Goal: Task Accomplishment & Management: Manage account settings

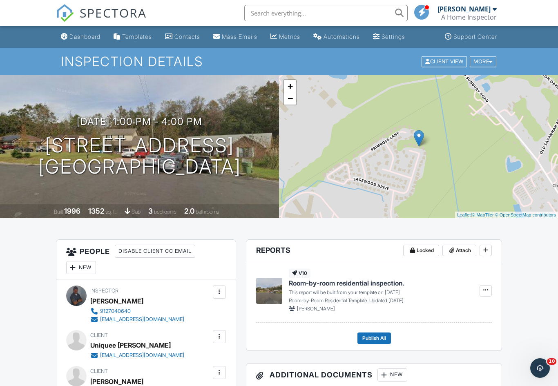
click at [92, 33] on link "Dashboard" at bounding box center [81, 36] width 46 height 15
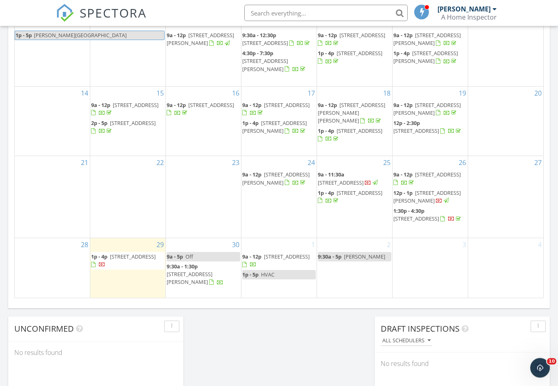
scroll to position [452, 0]
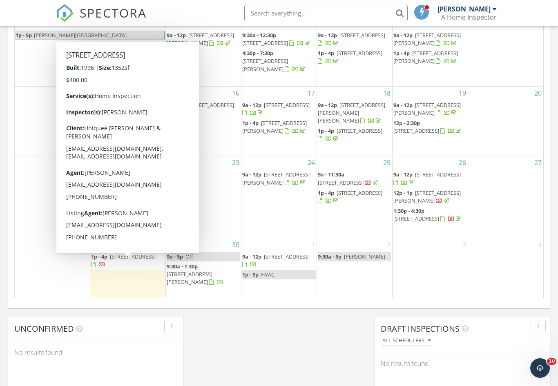
click at [112, 260] on span "[STREET_ADDRESS]" at bounding box center [133, 256] width 46 height 7
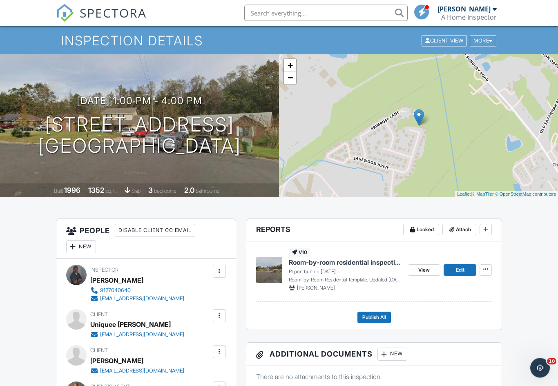
scroll to position [21, 0]
click at [420, 231] on span "Locked" at bounding box center [425, 230] width 17 height 8
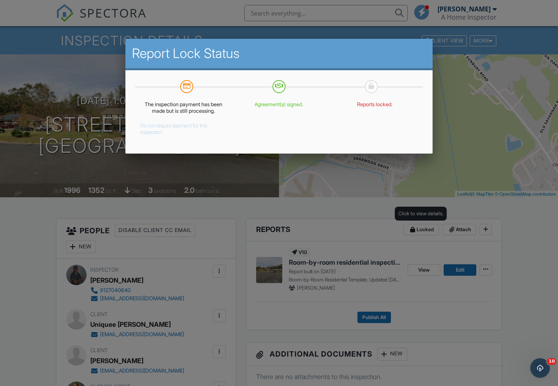
click at [165, 135] on button "Do not require payment for this inspection." at bounding box center [177, 127] width 74 height 16
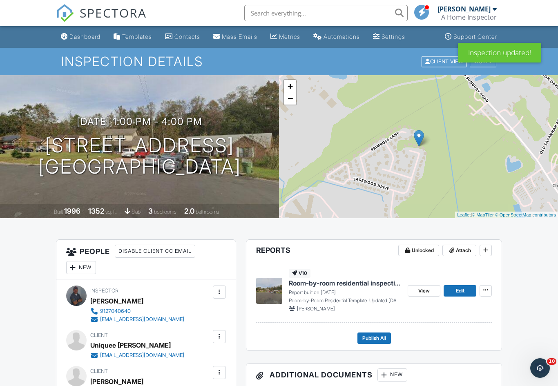
click at [92, 34] on div "Dashboard" at bounding box center [84, 36] width 31 height 7
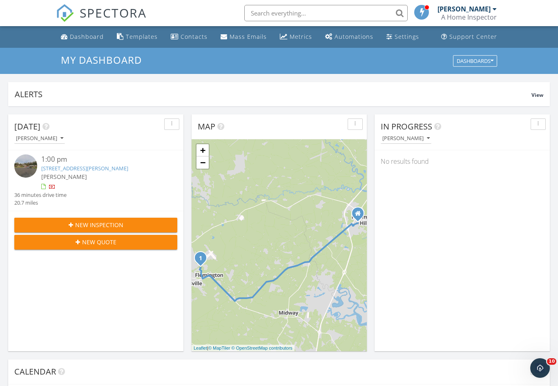
scroll to position [744, 559]
